Goal: Information Seeking & Learning: Learn about a topic

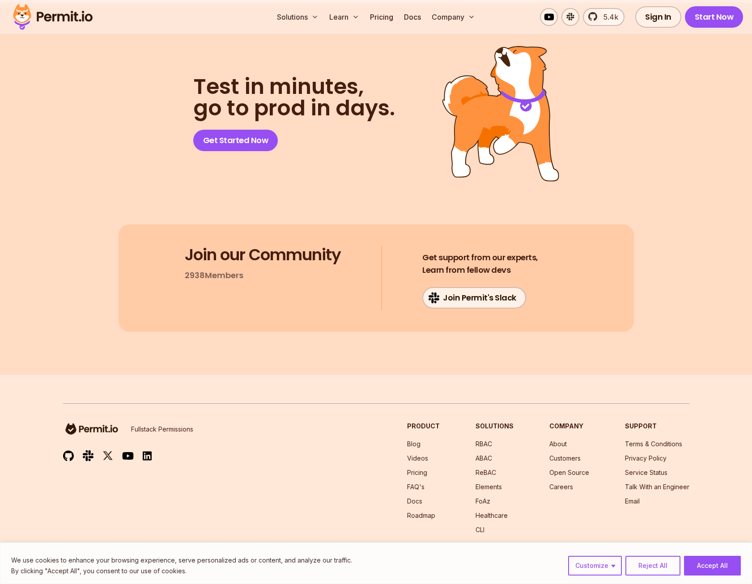
scroll to position [4614, 0]
click at [491, 468] on link "ReBAC" at bounding box center [485, 472] width 21 height 8
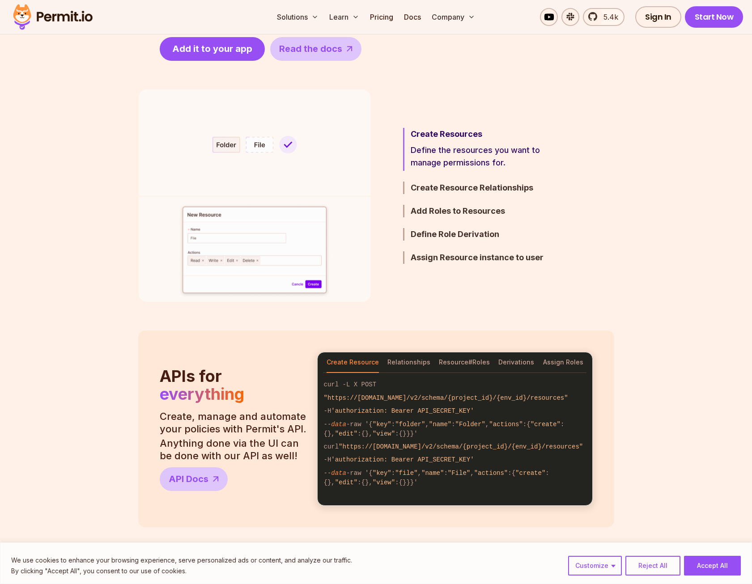
scroll to position [626, 0]
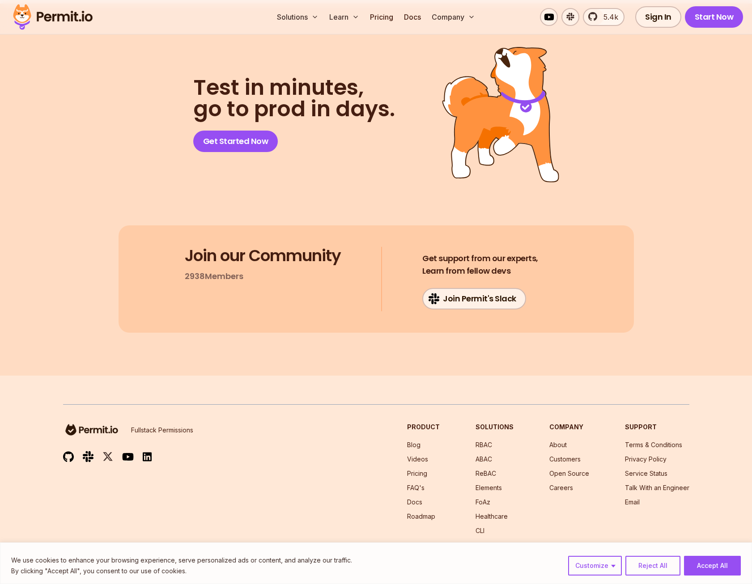
scroll to position [4614, 0]
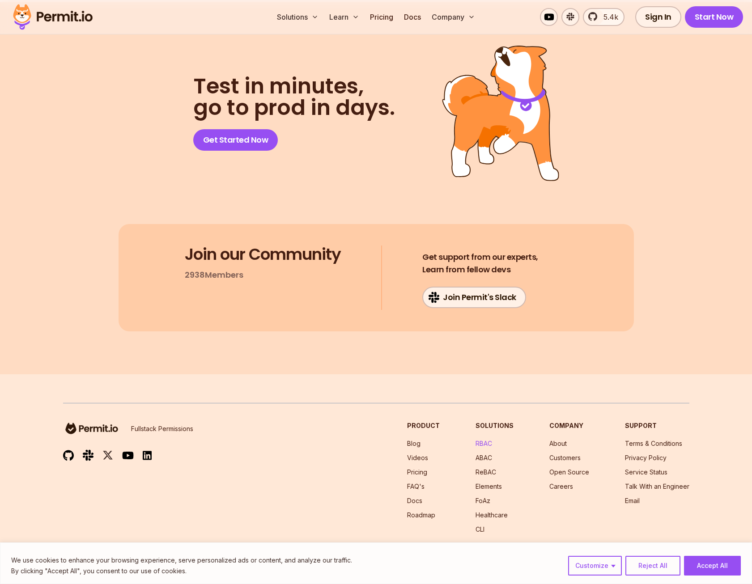
click at [489, 440] on link "RBAC" at bounding box center [483, 444] width 17 height 8
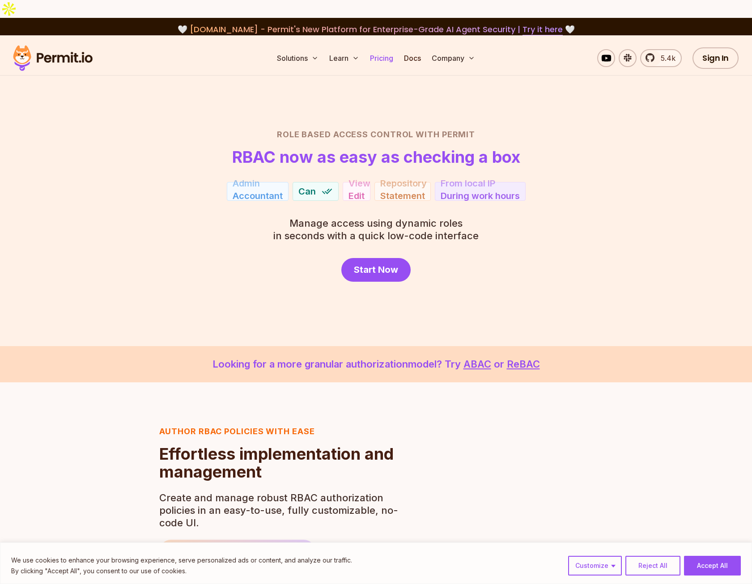
click at [370, 49] on link "Pricing" at bounding box center [381, 58] width 30 height 18
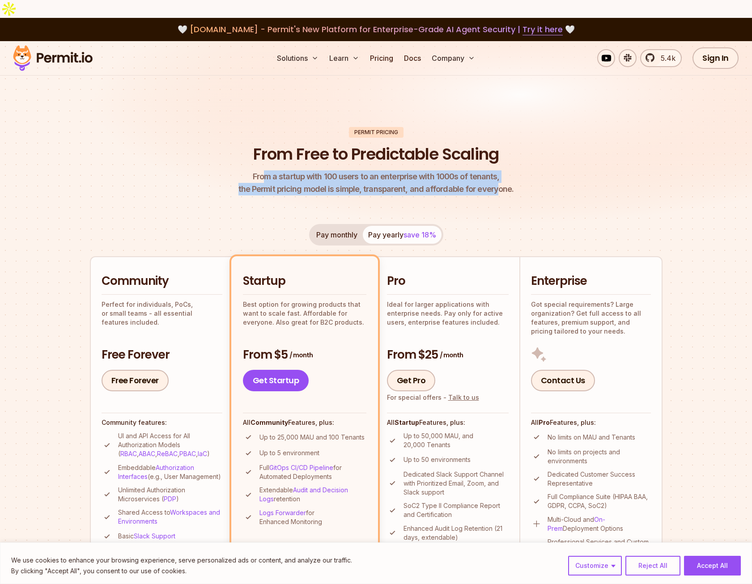
drag, startPoint x: 270, startPoint y: 155, endPoint x: 495, endPoint y: 175, distance: 225.4
click at [495, 175] on p "From a startup with 100 users to an enterprise with 1000s of tenants, the Permi…" at bounding box center [375, 182] width 275 height 25
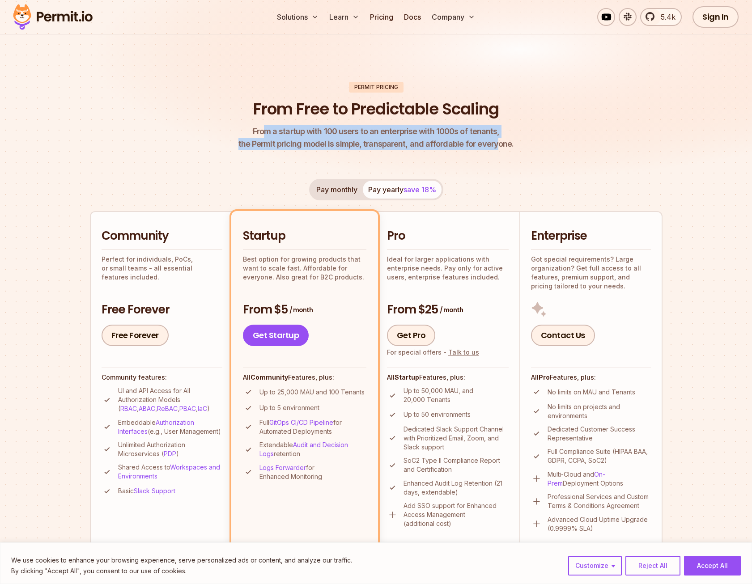
scroll to position [89, 0]
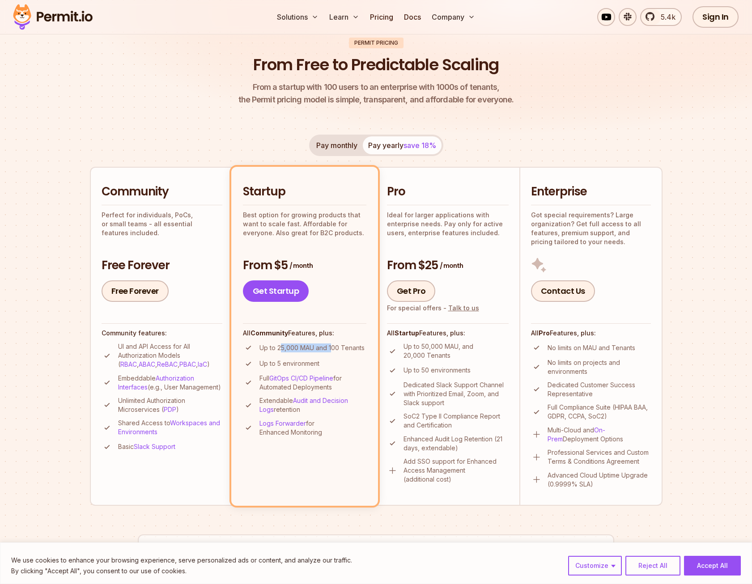
drag, startPoint x: 280, startPoint y: 331, endPoint x: 332, endPoint y: 327, distance: 52.0
click at [332, 343] on p "Up to 25,000 MAU and 100 Tenants" at bounding box center [311, 347] width 105 height 9
drag, startPoint x: 433, startPoint y: 331, endPoint x: 458, endPoint y: 330, distance: 25.0
click at [458, 342] on p "Up to 50,000 MAU, and 20,000 Tenants" at bounding box center [455, 351] width 105 height 18
drag, startPoint x: 458, startPoint y: 330, endPoint x: 484, endPoint y: 208, distance: 125.3
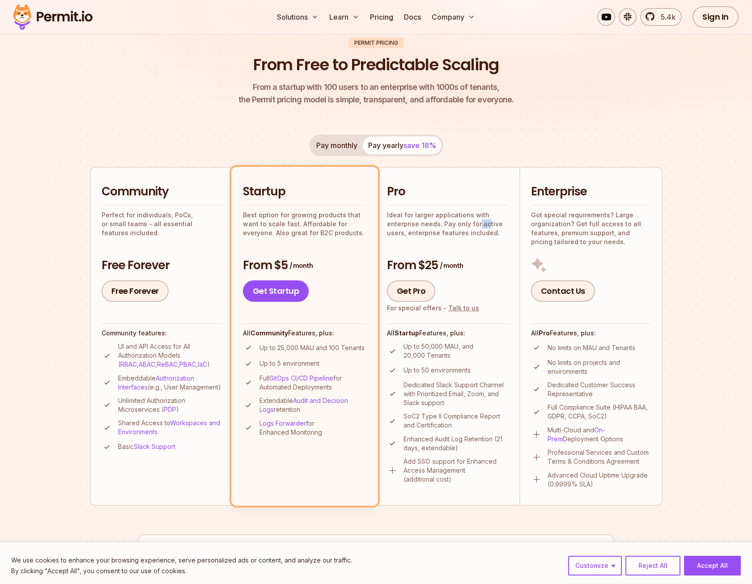
click at [484, 211] on p "Ideal for larger applications with enterprise needs. Pay only for active users,…" at bounding box center [448, 224] width 122 height 27
drag, startPoint x: 427, startPoint y: 248, endPoint x: 464, endPoint y: 248, distance: 36.7
click at [464, 258] on h3 "From $25 / month" at bounding box center [448, 266] width 122 height 16
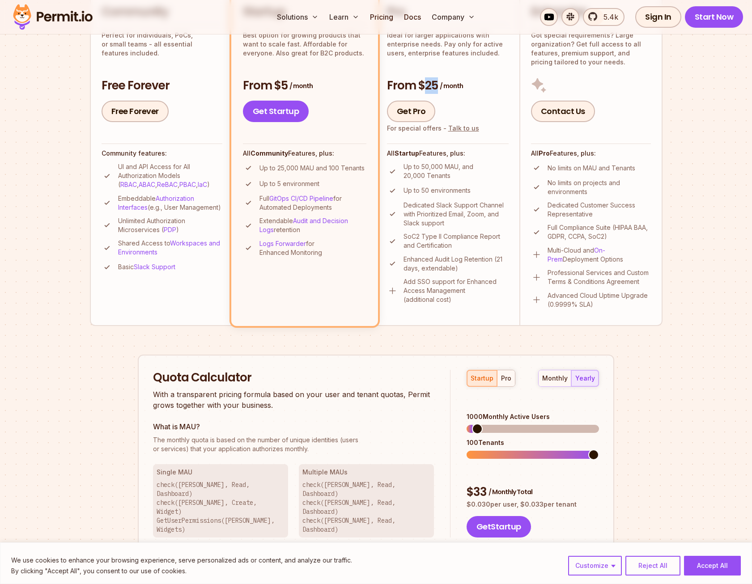
scroll to position [268, 0]
click at [504, 375] on div "pro" at bounding box center [506, 379] width 10 height 9
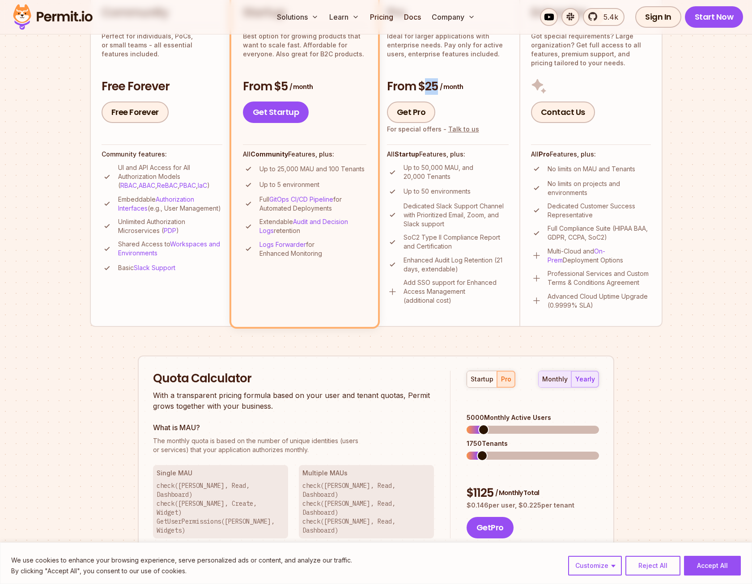
click at [558, 375] on div "monthly" at bounding box center [554, 379] width 25 height 9
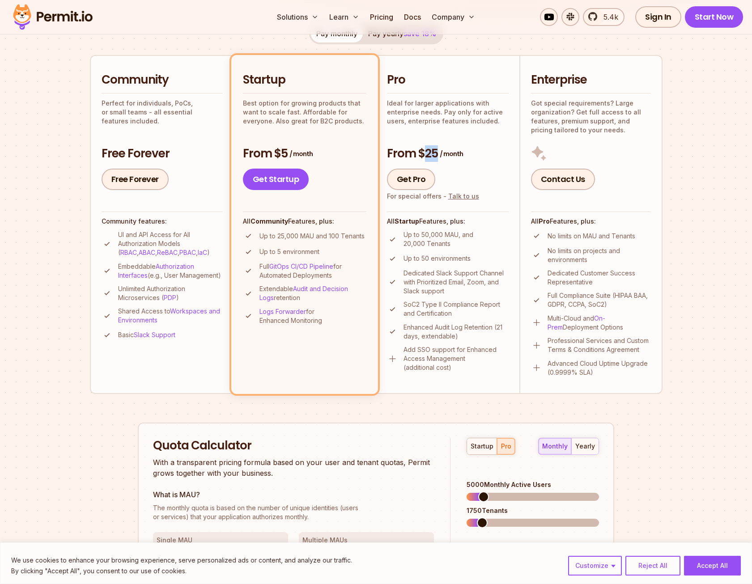
scroll to position [179, 0]
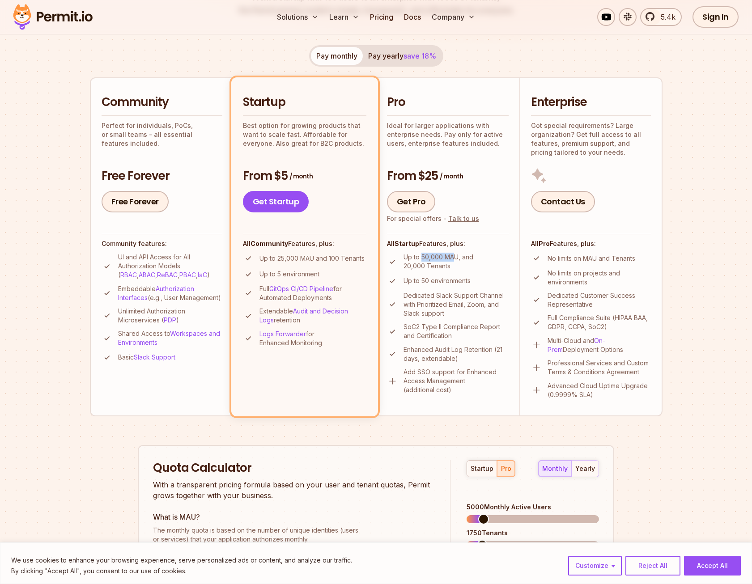
drag, startPoint x: 422, startPoint y: 240, endPoint x: 454, endPoint y: 241, distance: 32.7
click at [454, 253] on p "Up to 50,000 MAU, and 20,000 Tenants" at bounding box center [455, 262] width 105 height 18
drag, startPoint x: 454, startPoint y: 241, endPoint x: 415, endPoint y: 241, distance: 38.9
click at [415, 253] on li "Up to 50,000 MAU, and 20,000 Tenants" at bounding box center [448, 262] width 122 height 18
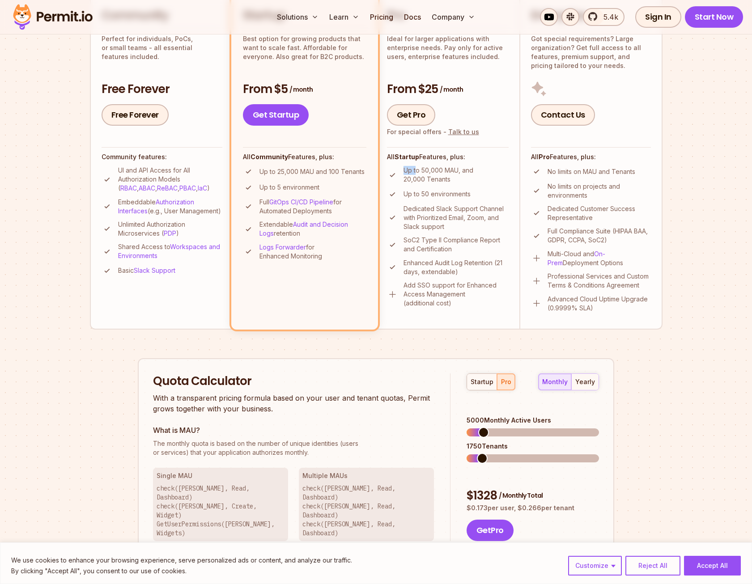
scroll to position [268, 0]
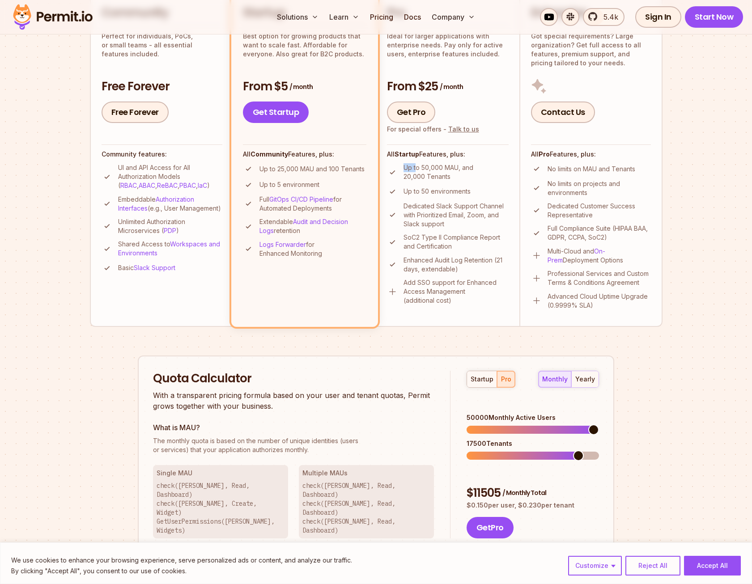
click at [599, 424] on span at bounding box center [593, 429] width 11 height 11
click at [480, 450] on span at bounding box center [483, 455] width 11 height 11
click at [476, 439] on div "2035 Tenants" at bounding box center [532, 449] width 132 height 21
click at [474, 450] on span at bounding box center [479, 455] width 11 height 11
click at [493, 424] on span at bounding box center [496, 429] width 11 height 11
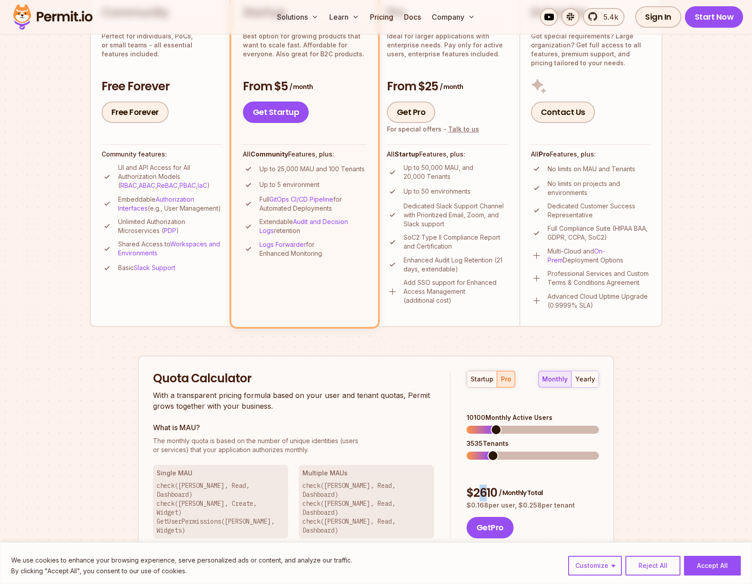
drag, startPoint x: 482, startPoint y: 448, endPoint x: 488, endPoint y: 448, distance: 6.3
click at [488, 485] on div "$ 2610 / Monthly Total" at bounding box center [532, 493] width 132 height 16
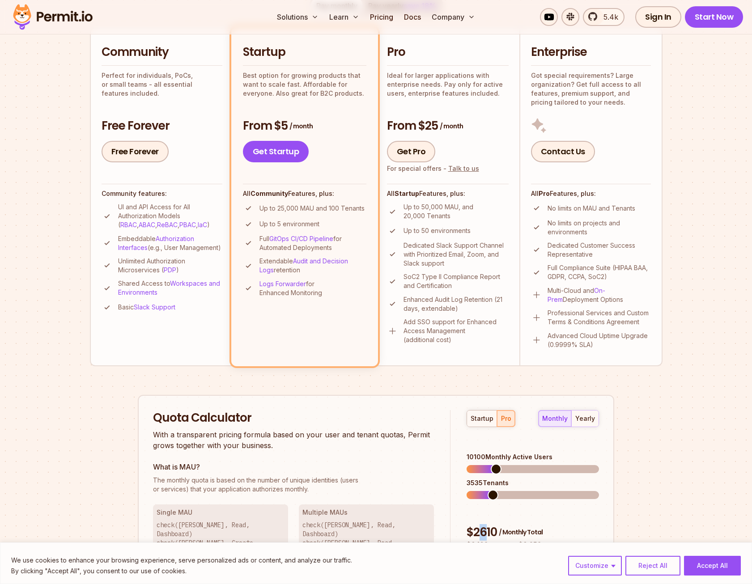
scroll to position [224, 0]
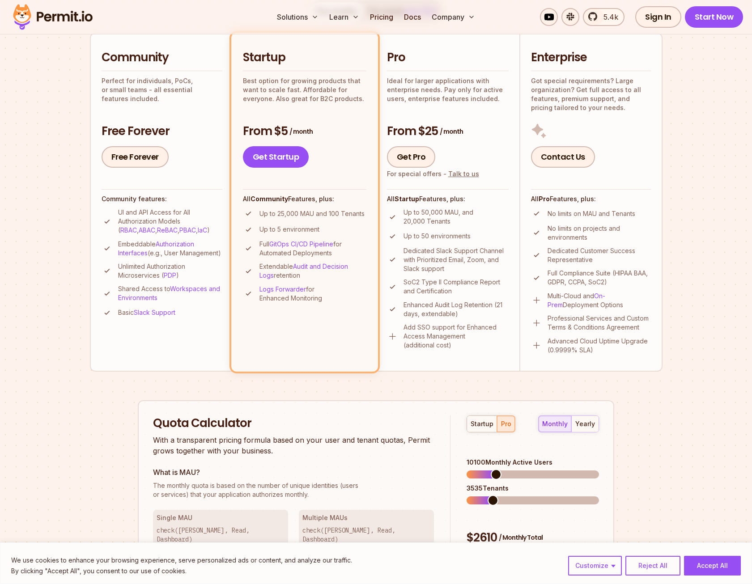
drag, startPoint x: 470, startPoint y: 501, endPoint x: 550, endPoint y: 510, distance: 80.2
click at [550, 530] on div "$ 2610 / Monthly Total $ 0.168 per user, $ 0.258 per tenant Get Pro" at bounding box center [532, 557] width 132 height 54
click at [550, 546] on p "$ 0.168 per user, $ 0.258 per tenant" at bounding box center [532, 550] width 132 height 9
drag, startPoint x: 471, startPoint y: 505, endPoint x: 512, endPoint y: 505, distance: 40.3
click at [512, 546] on p "$ 0.168 per user, $ 0.258 per tenant" at bounding box center [532, 550] width 132 height 9
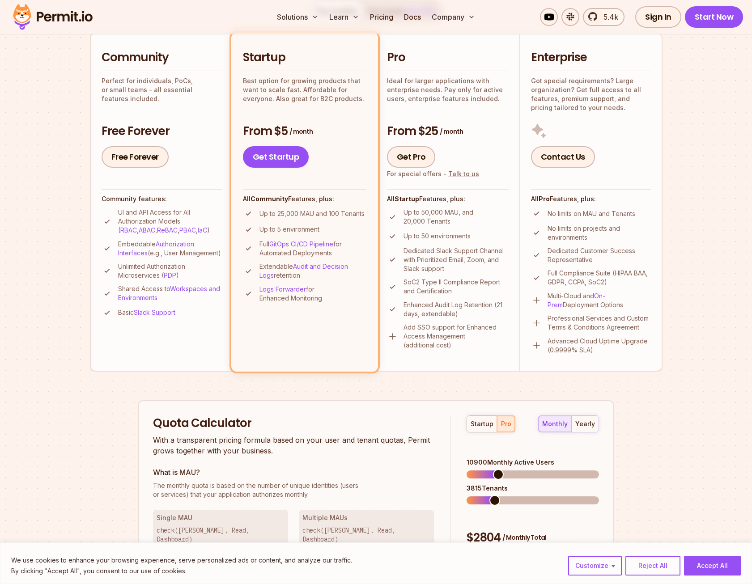
click at [495, 469] on span at bounding box center [498, 474] width 11 height 11
click at [491, 495] on span at bounding box center [496, 500] width 11 height 11
click at [468, 495] on span at bounding box center [473, 500] width 11 height 11
click at [467, 495] on span at bounding box center [472, 500] width 11 height 11
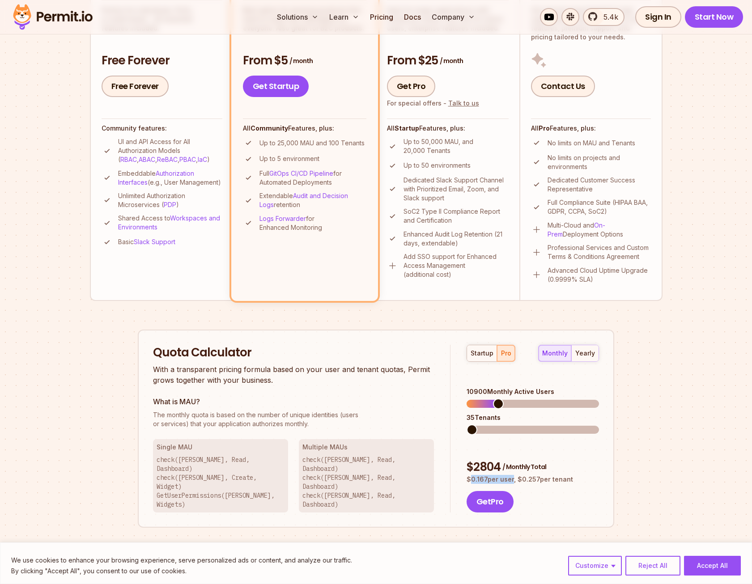
scroll to position [313, 0]
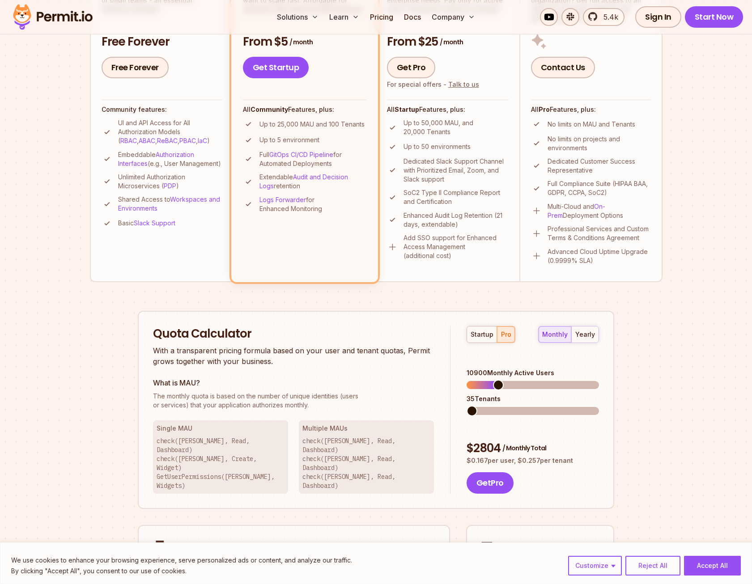
click at [557, 472] on div "Get Pro" at bounding box center [532, 482] width 132 height 21
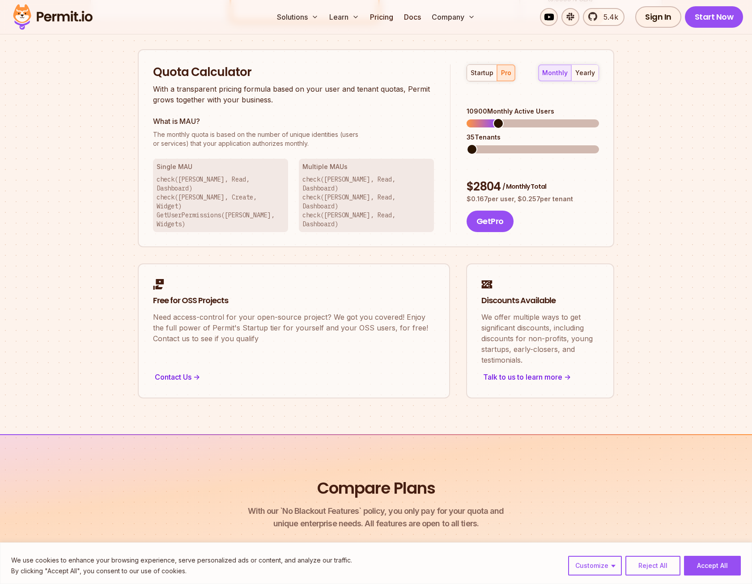
scroll to position [626, 0]
